Goal: Find specific page/section: Find specific page/section

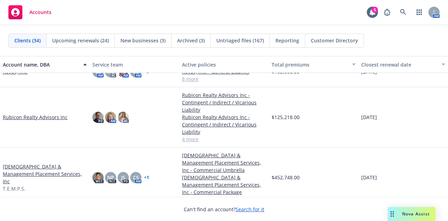
scroll to position [772, 0]
click at [57, 117] on link "Rubicon Realty Advisors Inc" at bounding box center [35, 116] width 65 height 7
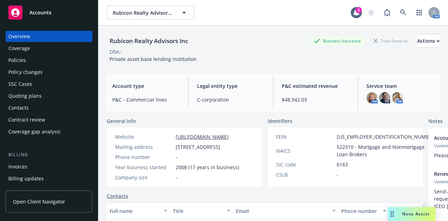
click at [50, 59] on div "Policies" at bounding box center [48, 60] width 81 height 11
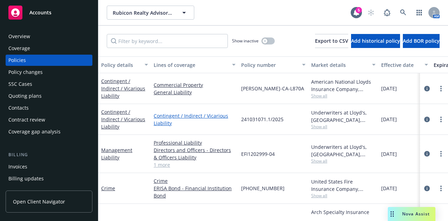
scroll to position [54, 0]
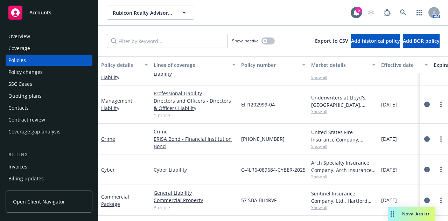
click at [281, 112] on div "EFI1202999-04" at bounding box center [273, 104] width 70 height 38
